Goal: Task Accomplishment & Management: Manage account settings

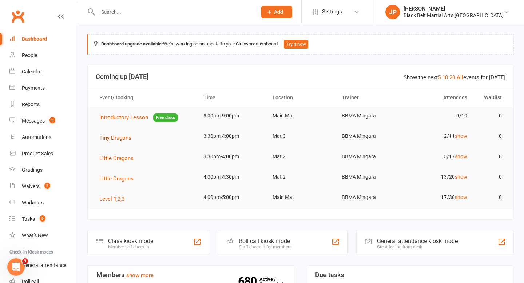
click at [116, 139] on span "Tiny Dragons" at bounding box center [115, 138] width 32 height 7
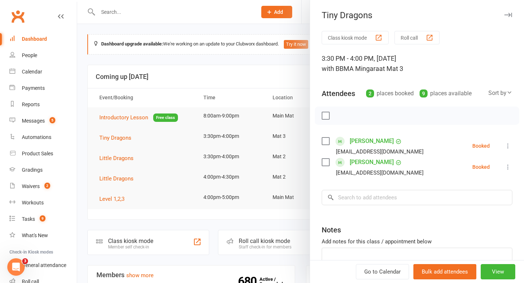
click at [326, 161] on label at bounding box center [324, 162] width 7 height 7
click at [341, 117] on icon "button" at bounding box center [341, 116] width 8 height 8
click at [87, 137] on div at bounding box center [300, 141] width 446 height 283
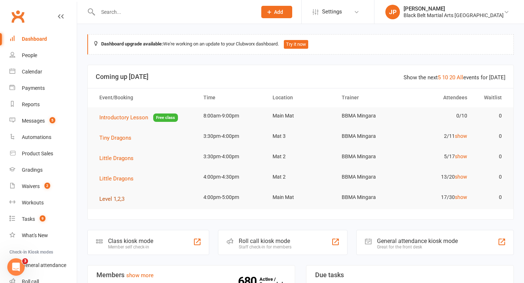
click at [112, 199] on span "Level 1,2,3" at bounding box center [111, 199] width 25 height 7
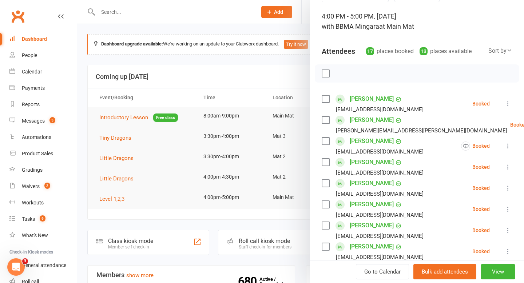
scroll to position [58, 0]
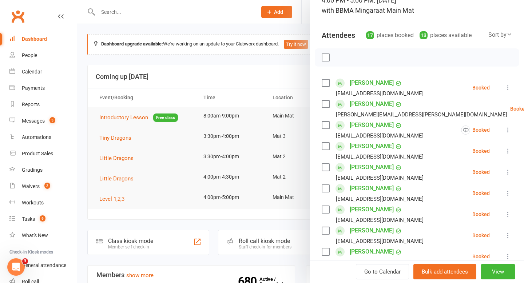
click at [326, 105] on label at bounding box center [324, 103] width 7 height 7
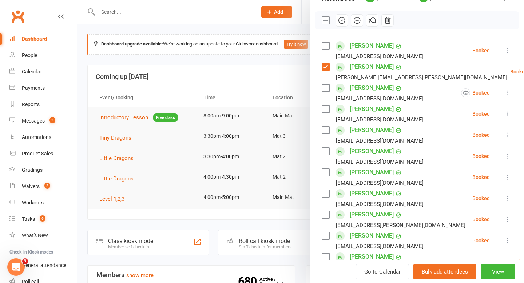
scroll to position [98, 0]
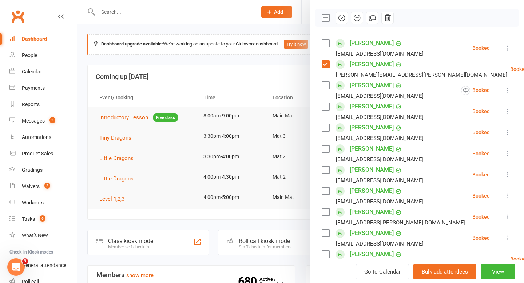
click at [324, 107] on label at bounding box center [324, 106] width 7 height 7
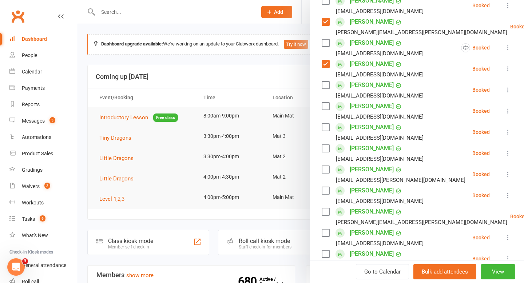
click at [324, 107] on label at bounding box center [324, 106] width 7 height 7
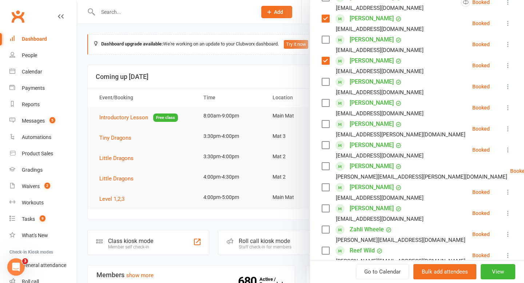
scroll to position [188, 0]
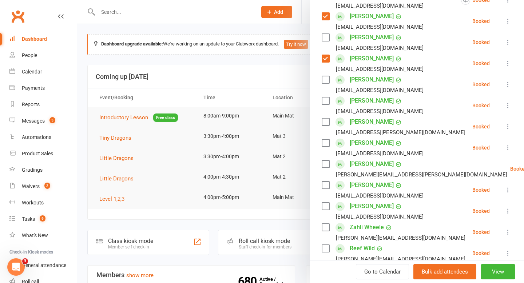
click at [323, 121] on label at bounding box center [324, 121] width 7 height 7
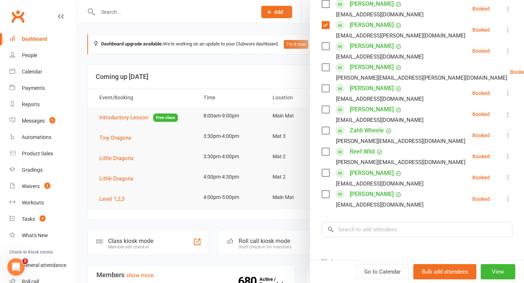
scroll to position [286, 0]
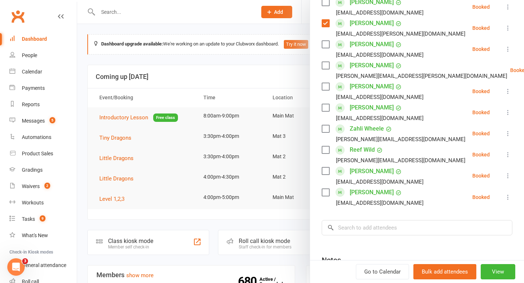
click at [324, 128] on label at bounding box center [324, 128] width 7 height 7
click at [324, 172] on label at bounding box center [324, 170] width 7 height 7
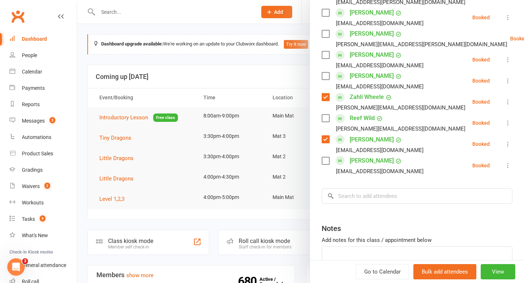
scroll to position [319, 0]
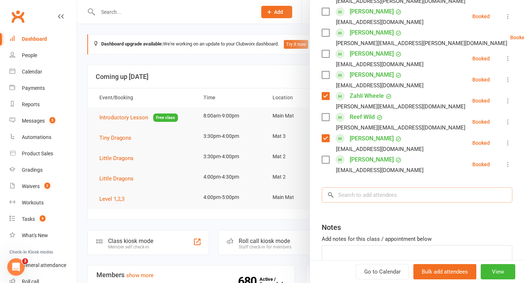
click at [405, 193] on input "search" at bounding box center [416, 194] width 191 height 15
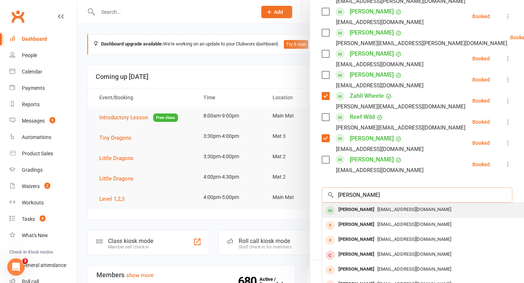
type input "[PERSON_NAME]"
click at [349, 205] on div "[PERSON_NAME]" at bounding box center [356, 209] width 42 height 11
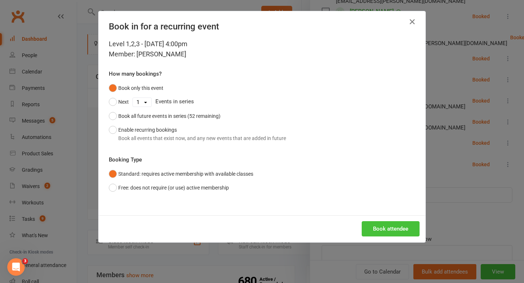
click at [373, 227] on button "Book attendee" at bounding box center [390, 228] width 58 height 15
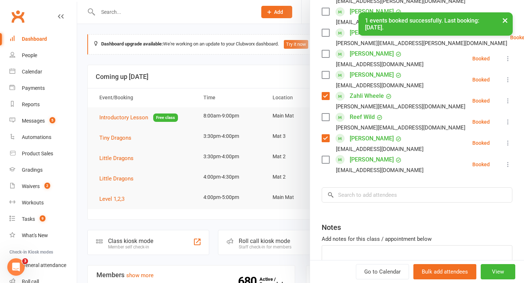
scroll to position [340, 0]
click at [377, 199] on input "search" at bounding box center [416, 194] width 191 height 15
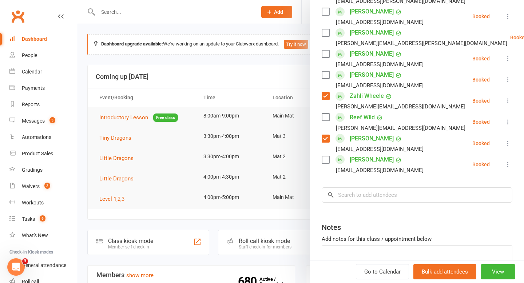
click at [416, 152] on li "[PERSON_NAME] [EMAIL_ADDRESS][DOMAIN_NAME] Booked More info Remove Check in Mar…" at bounding box center [416, 143] width 191 height 21
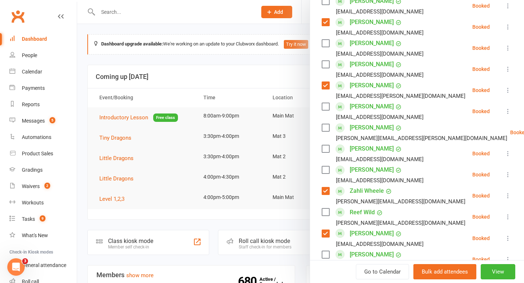
scroll to position [240, 0]
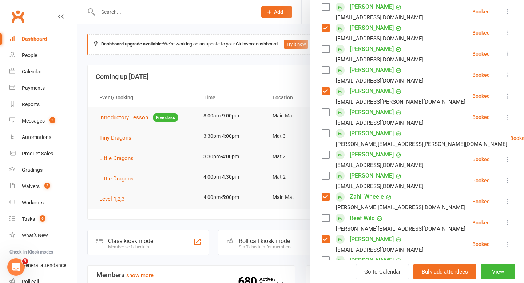
click at [325, 71] on label at bounding box center [324, 70] width 7 height 7
click at [326, 47] on label at bounding box center [324, 48] width 7 height 7
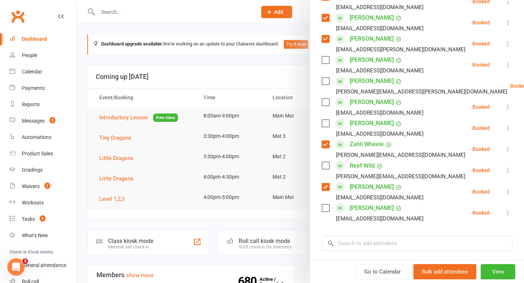
scroll to position [298, 0]
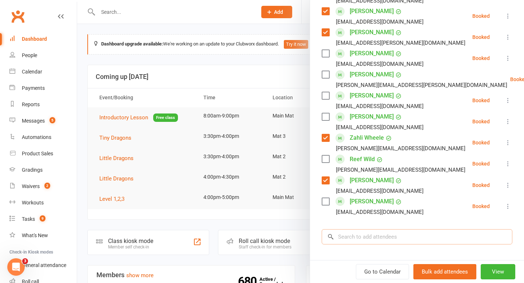
click at [369, 240] on input "search" at bounding box center [416, 236] width 191 height 15
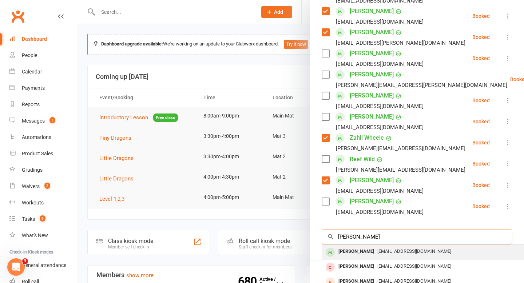
type input "[PERSON_NAME]"
click at [354, 251] on div "[PERSON_NAME]" at bounding box center [356, 251] width 42 height 11
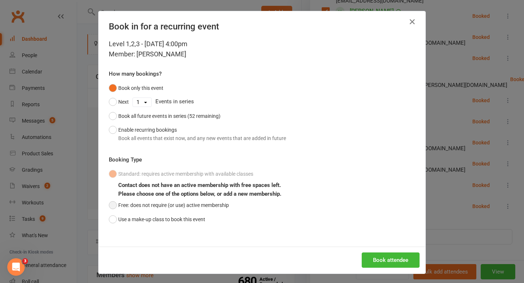
click at [220, 205] on button "Free: does not require (or use) active membership" at bounding box center [169, 205] width 120 height 14
click at [382, 262] on button "Book attendee" at bounding box center [390, 259] width 58 height 15
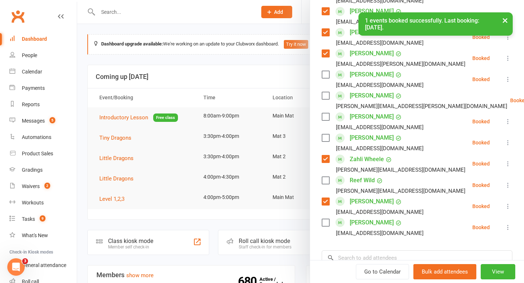
scroll to position [320, 0]
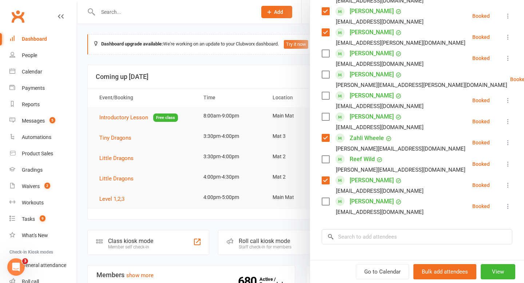
click at [324, 54] on label at bounding box center [324, 53] width 7 height 7
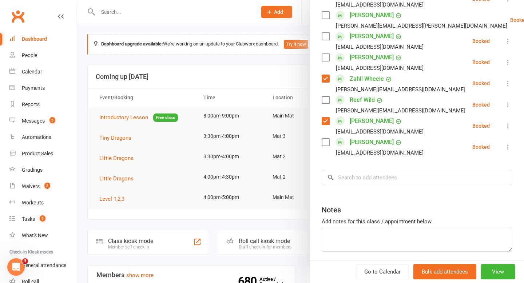
scroll to position [379, 0]
click at [394, 183] on input "search" at bounding box center [416, 176] width 191 height 15
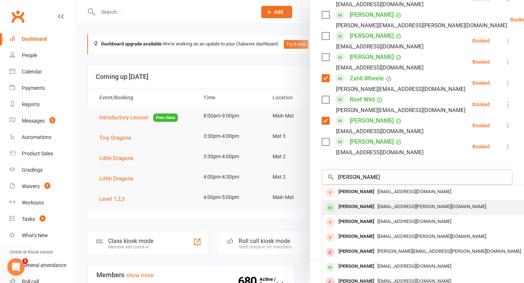
type input "[PERSON_NAME]"
click at [357, 208] on div "[PERSON_NAME]" at bounding box center [356, 206] width 42 height 11
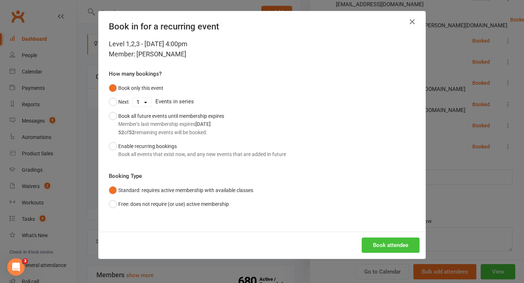
click at [375, 245] on button "Book attendee" at bounding box center [390, 244] width 58 height 15
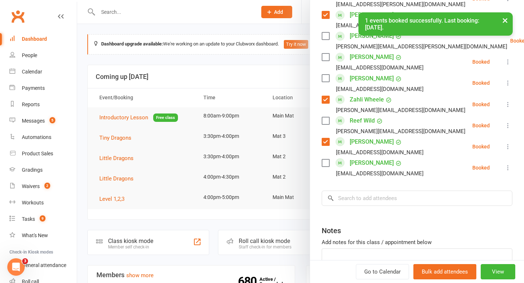
scroll to position [400, 0]
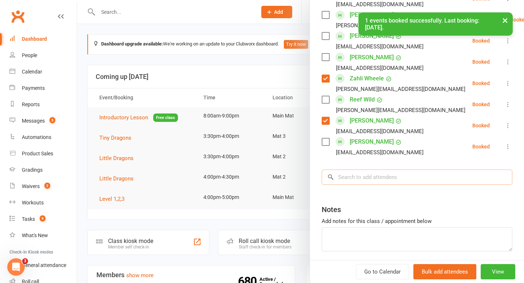
click at [407, 181] on input "search" at bounding box center [416, 176] width 191 height 15
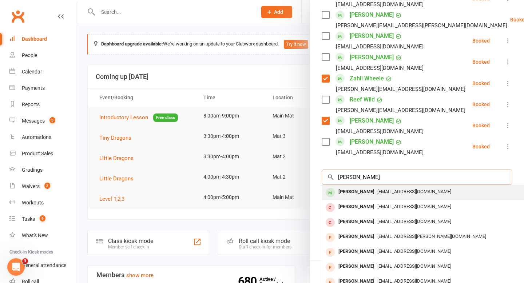
type input "[PERSON_NAME]"
click at [334, 195] on div at bounding box center [330, 193] width 11 height 12
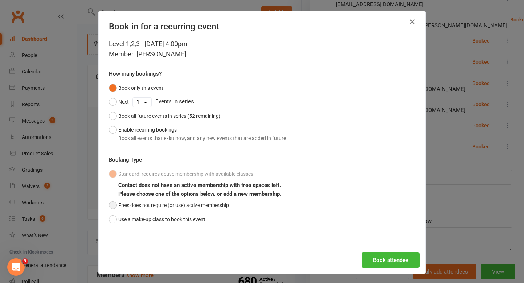
click at [171, 207] on button "Free: does not require (or use) active membership" at bounding box center [169, 205] width 120 height 14
click at [396, 257] on button "Book attendee" at bounding box center [390, 259] width 58 height 15
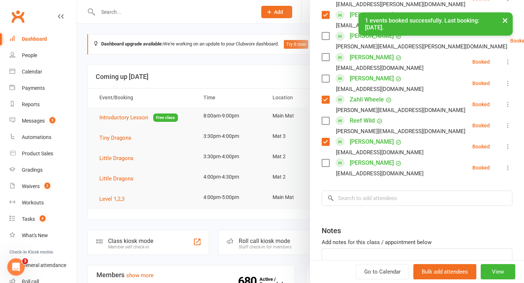
scroll to position [421, 0]
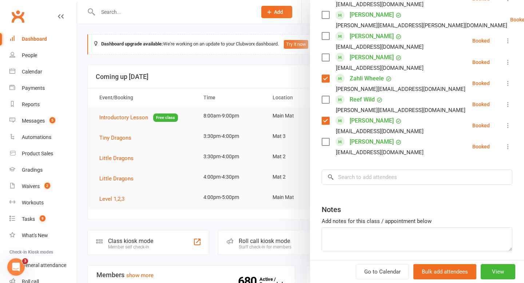
click at [322, 141] on label at bounding box center [324, 141] width 7 height 7
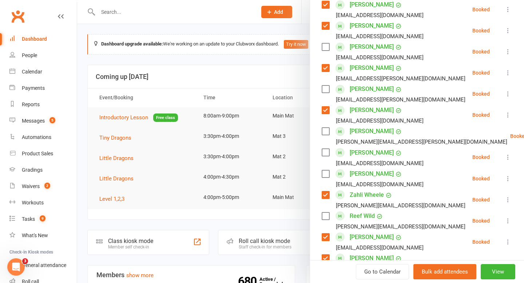
scroll to position [303, 0]
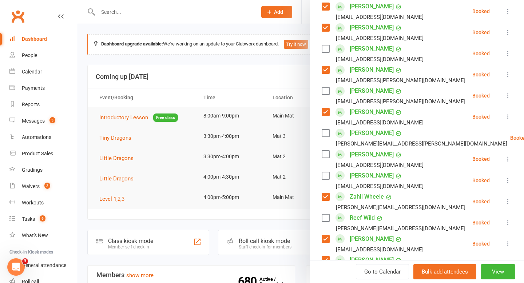
click at [321, 91] on div "Class kiosk mode Roll call 4:00 PM - 5:00 PM, [DATE] with BBMA Mingara at Main …" at bounding box center [417, 67] width 214 height 678
click at [325, 93] on label at bounding box center [324, 90] width 7 height 7
click at [327, 47] on label at bounding box center [324, 48] width 7 height 7
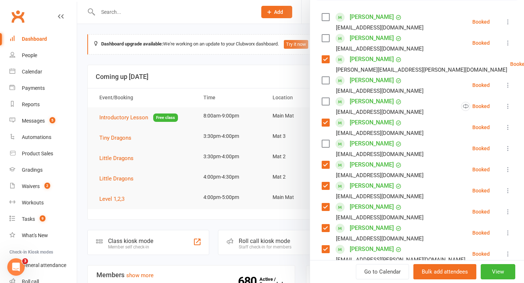
scroll to position [122, 0]
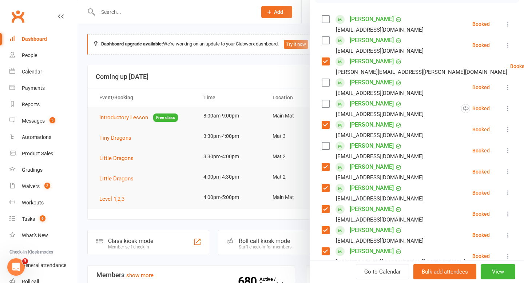
click at [324, 84] on label at bounding box center [324, 82] width 7 height 7
click at [326, 41] on label at bounding box center [324, 40] width 7 height 7
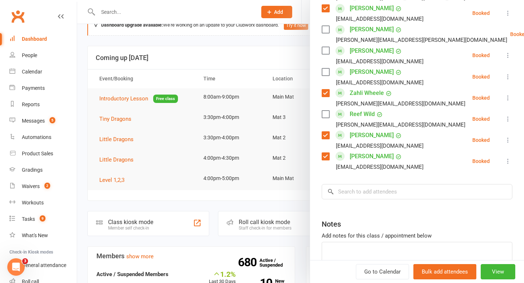
scroll to position [405, 0]
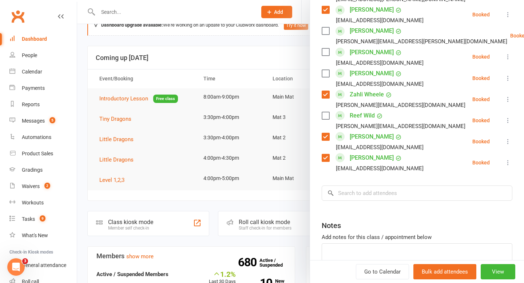
click at [326, 55] on label at bounding box center [324, 51] width 7 height 7
click at [326, 72] on label at bounding box center [324, 73] width 7 height 7
click at [374, 196] on input "search" at bounding box center [416, 192] width 191 height 15
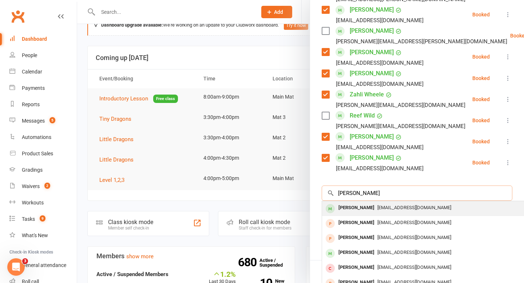
type input "[PERSON_NAME]"
click at [352, 206] on div "[PERSON_NAME]" at bounding box center [356, 208] width 42 height 11
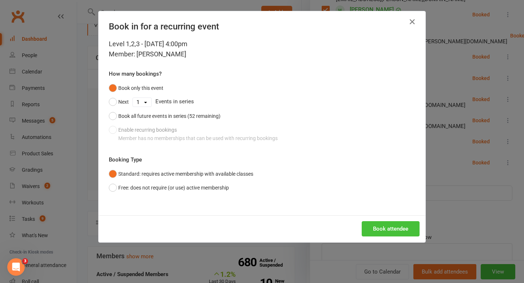
click at [376, 225] on button "Book attendee" at bounding box center [390, 228] width 58 height 15
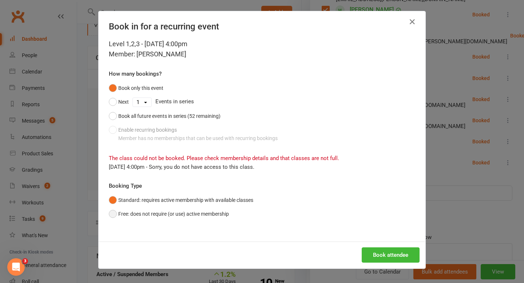
click at [211, 211] on button "Free: does not require (or use) active membership" at bounding box center [169, 214] width 120 height 14
click at [375, 255] on button "Book attendee" at bounding box center [390, 254] width 58 height 15
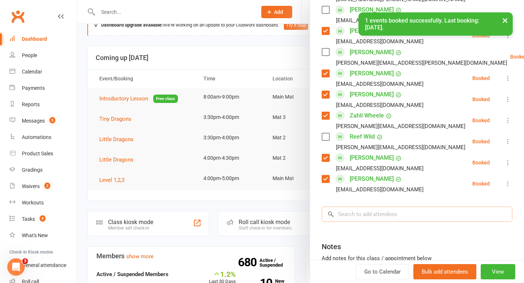
click at [403, 213] on input "search" at bounding box center [416, 214] width 191 height 15
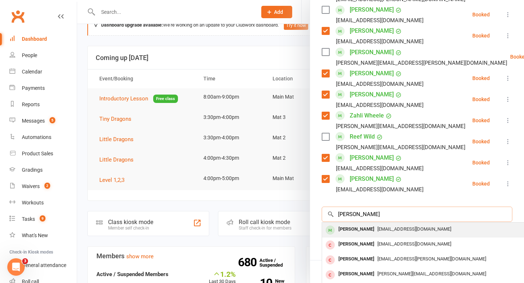
type input "[PERSON_NAME]"
click at [353, 230] on div "[PERSON_NAME]" at bounding box center [356, 229] width 42 height 11
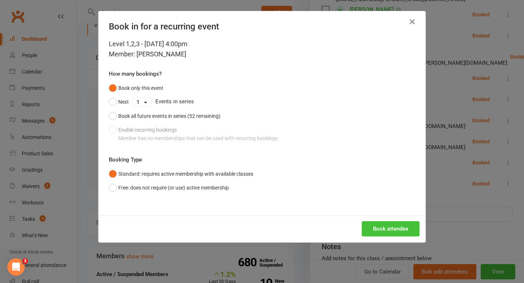
click at [392, 228] on button "Book attendee" at bounding box center [390, 228] width 58 height 15
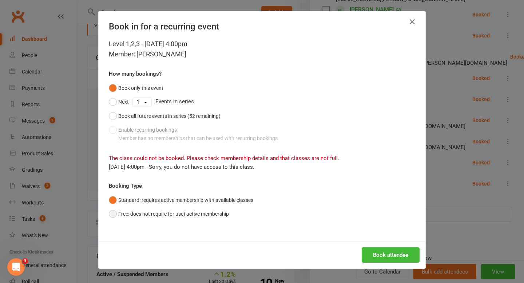
click at [177, 216] on button "Free: does not require (or use) active membership" at bounding box center [169, 214] width 120 height 14
click at [397, 256] on button "Book attendee" at bounding box center [390, 254] width 58 height 15
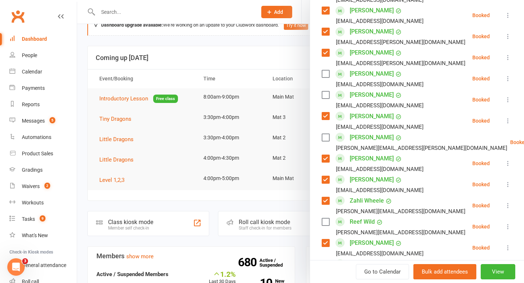
scroll to position [341, 0]
click at [324, 137] on label at bounding box center [324, 138] width 7 height 7
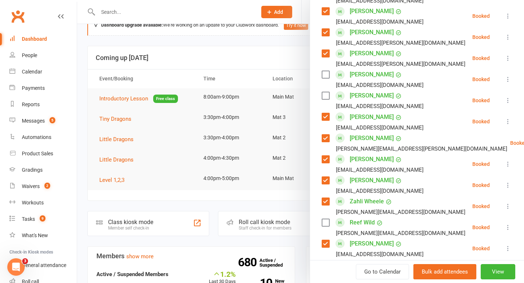
click at [324, 95] on label at bounding box center [324, 95] width 7 height 7
click at [324, 77] on label at bounding box center [324, 74] width 7 height 7
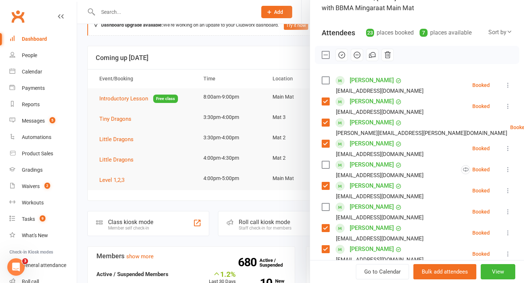
scroll to position [59, 0]
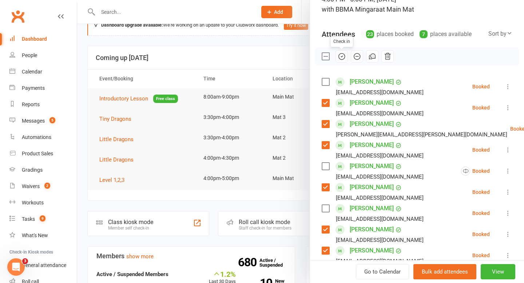
click at [343, 60] on icon "button" at bounding box center [341, 56] width 8 height 8
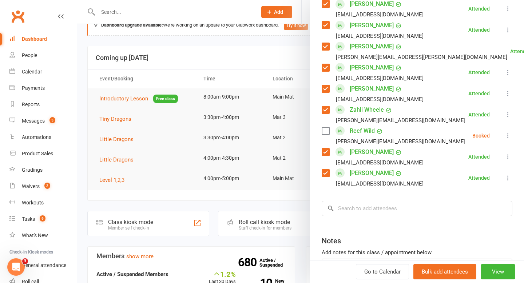
scroll to position [442, 0]
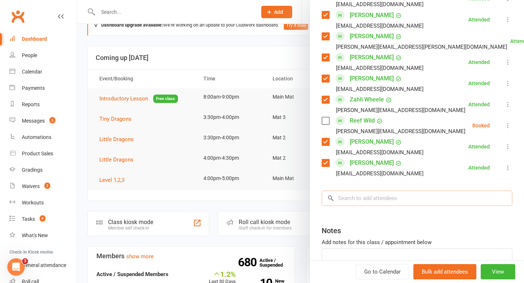
click at [401, 198] on input "search" at bounding box center [416, 198] width 191 height 15
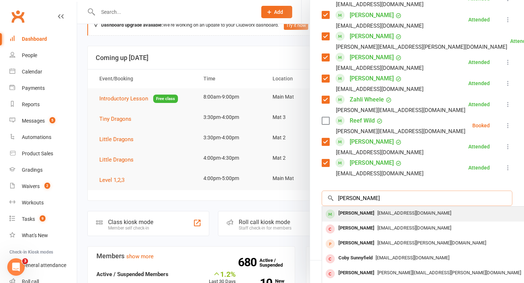
type input "[PERSON_NAME]"
click at [347, 213] on div "[PERSON_NAME]" at bounding box center [356, 213] width 42 height 11
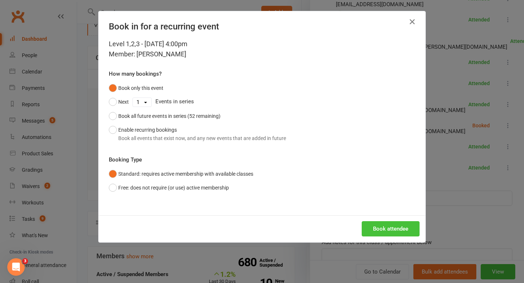
click at [377, 223] on button "Book attendee" at bounding box center [390, 228] width 58 height 15
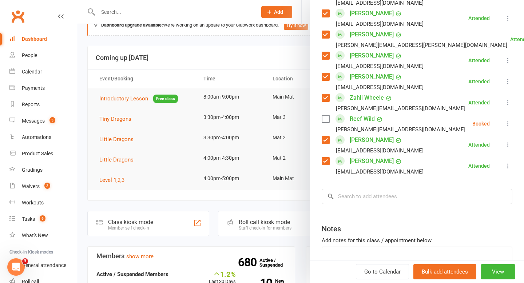
scroll to position [466, 0]
click at [401, 191] on input "search" at bounding box center [416, 195] width 191 height 15
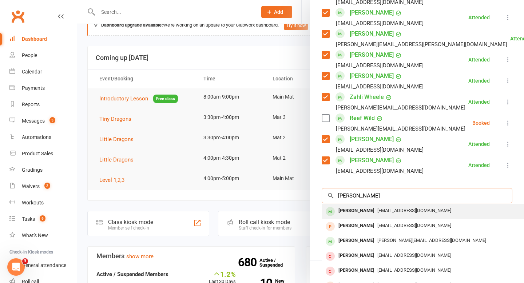
type input "[PERSON_NAME]"
click at [357, 211] on div "[PERSON_NAME]" at bounding box center [356, 210] width 42 height 11
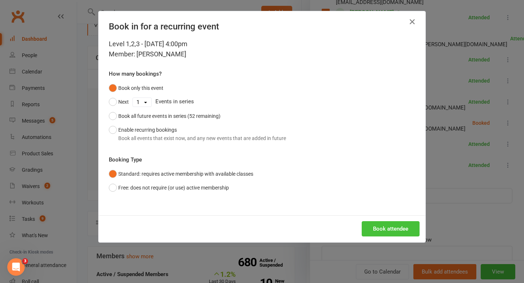
click at [395, 228] on button "Book attendee" at bounding box center [390, 228] width 58 height 15
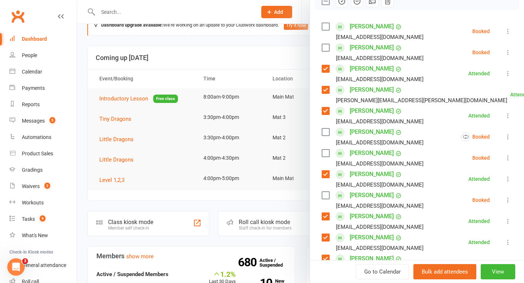
scroll to position [115, 0]
click at [325, 25] on label at bounding box center [324, 26] width 7 height 7
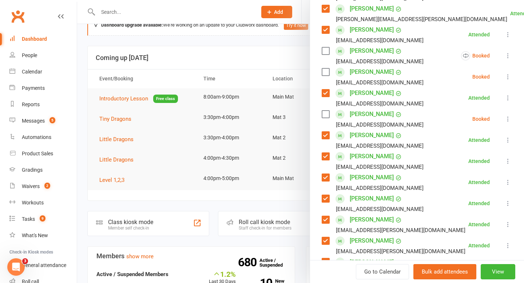
scroll to position [196, 0]
click at [324, 74] on label at bounding box center [324, 71] width 7 height 7
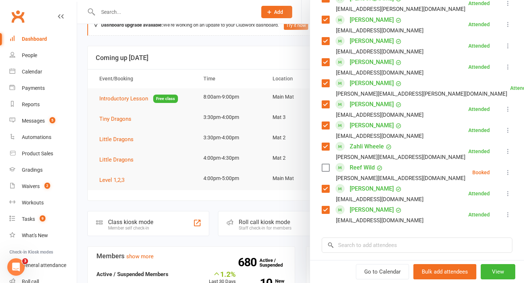
scroll to position [438, 0]
